Goal: Task Accomplishment & Management: Use online tool/utility

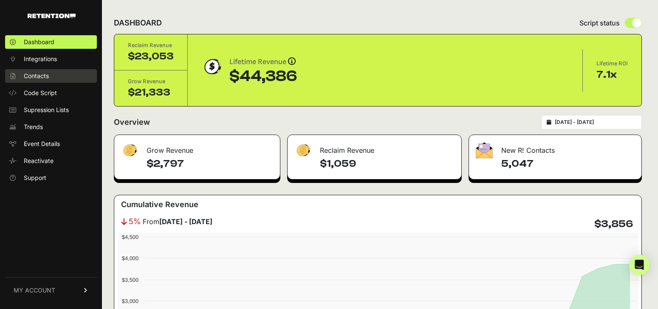
click at [33, 72] on span "Contacts" at bounding box center [36, 76] width 25 height 8
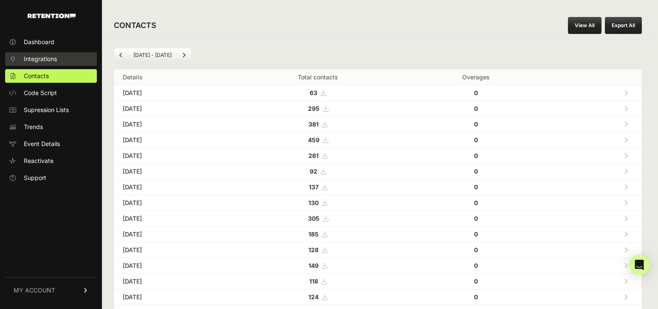
click at [37, 60] on span "Integrations" at bounding box center [40, 59] width 33 height 8
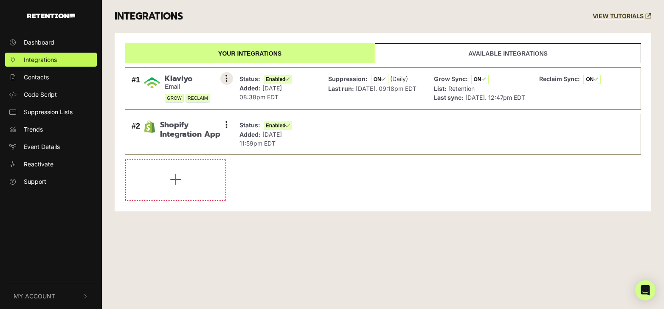
click at [226, 78] on icon at bounding box center [226, 78] width 2 height 8
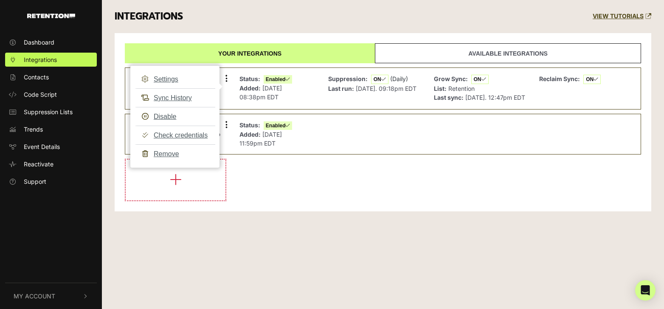
click at [223, 8] on div "INTEGRATIONS VIEW TUTORIALS" at bounding box center [382, 16] width 549 height 33
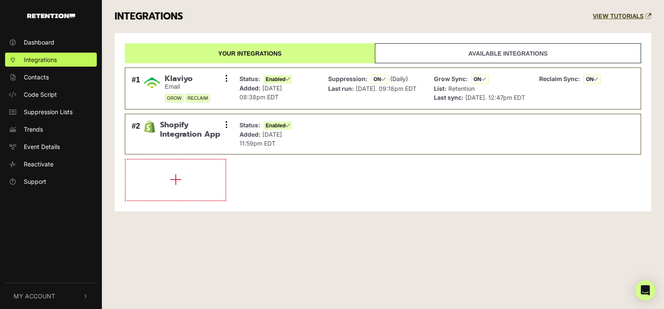
drag, startPoint x: 498, startPoint y: 56, endPoint x: 457, endPoint y: 55, distance: 41.2
click at [497, 56] on link "Available integrations" at bounding box center [508, 53] width 266 height 20
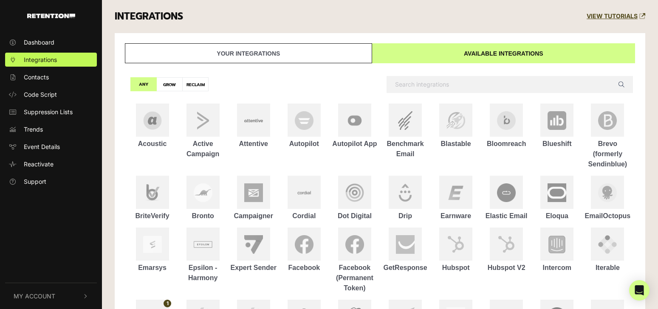
click at [298, 55] on link "Your integrations" at bounding box center [248, 53] width 247 height 20
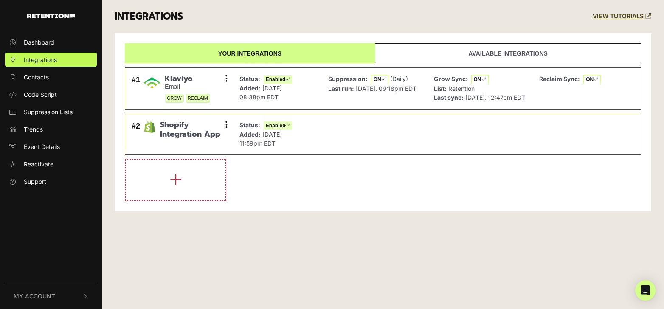
click at [562, 189] on li at bounding box center [383, 180] width 516 height 42
